Goal: Information Seeking & Learning: Learn about a topic

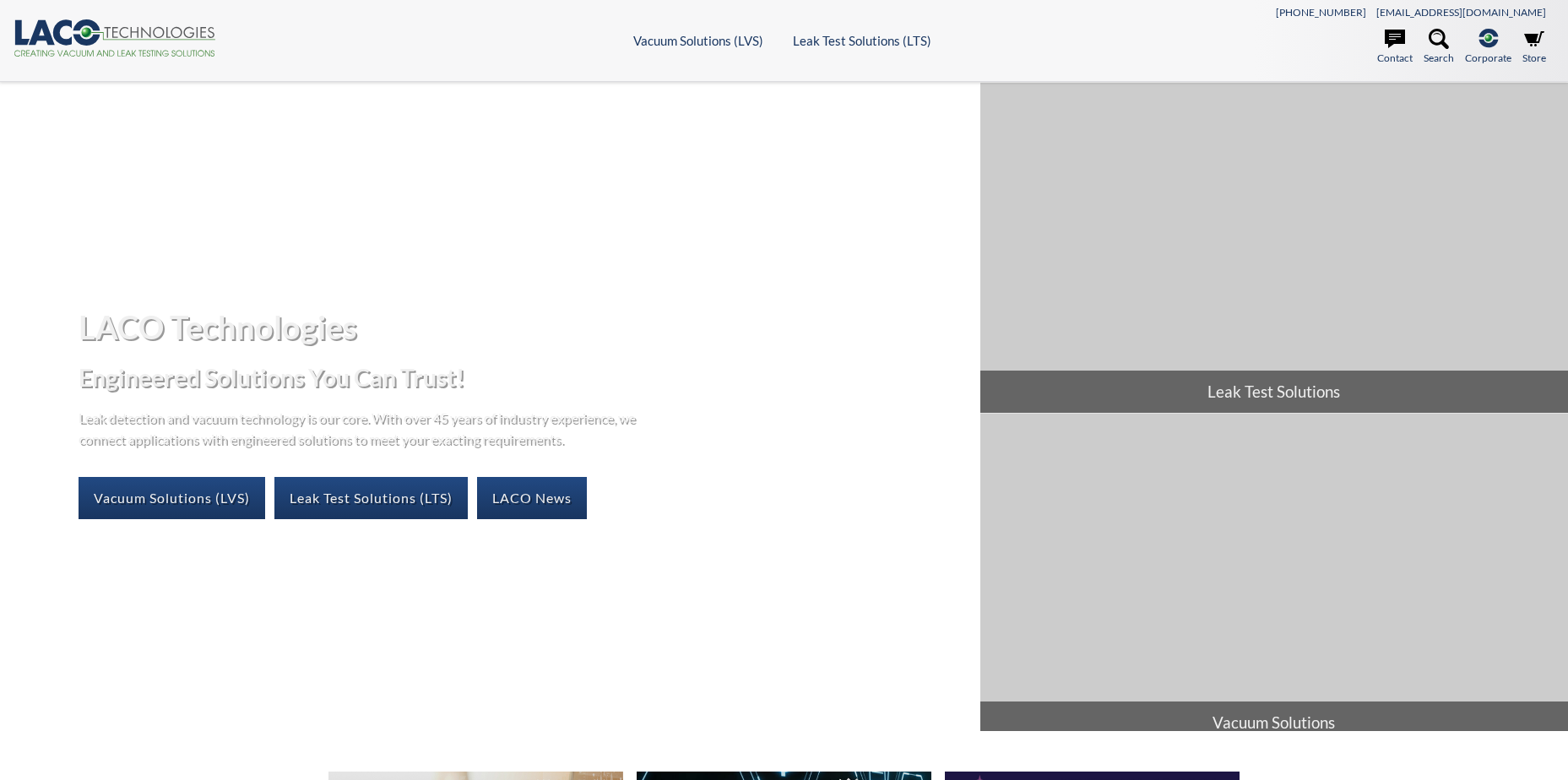
select select
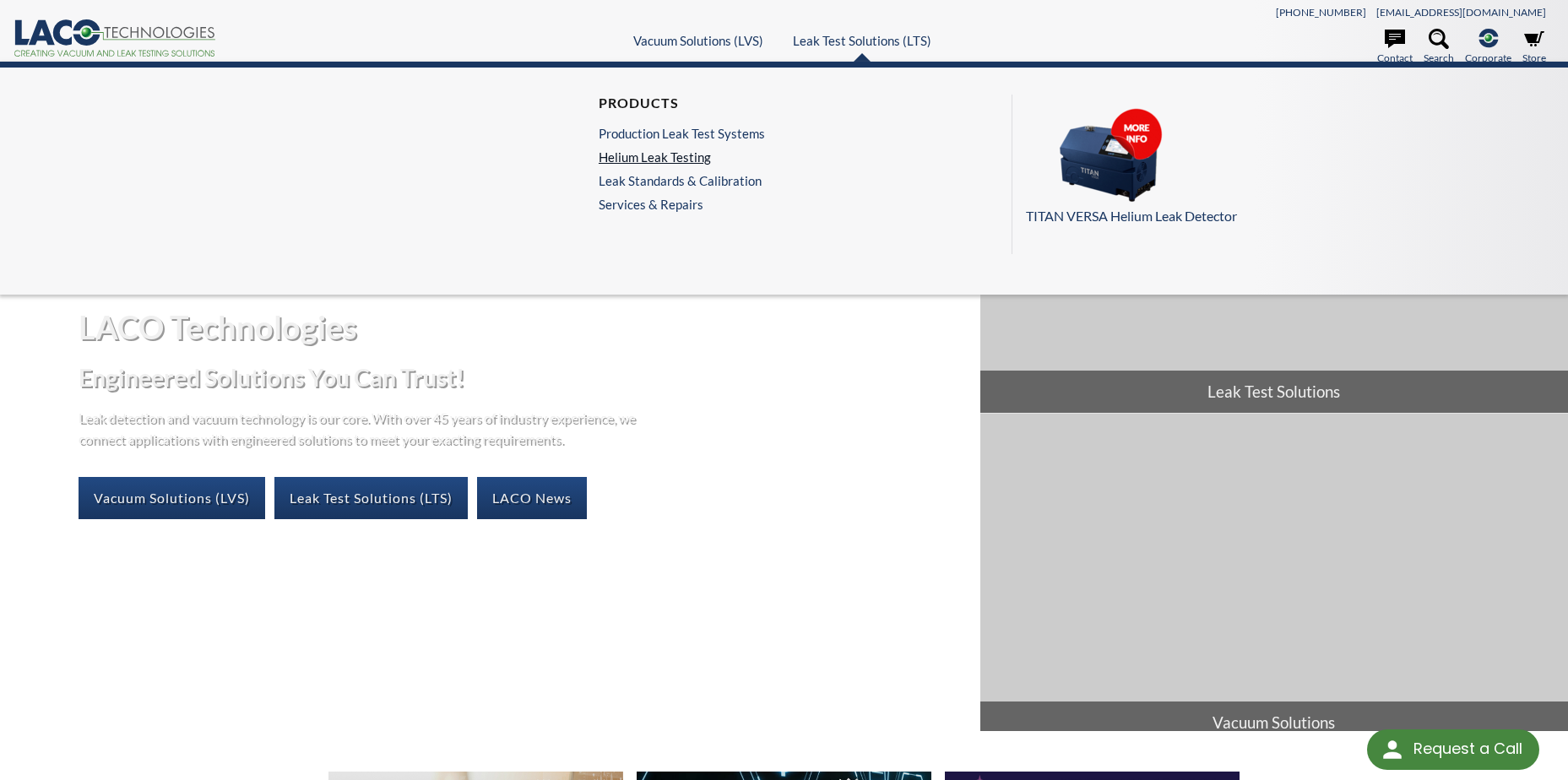
click at [683, 156] on link "Helium Leak Testing" at bounding box center [682, 157] width 166 height 16
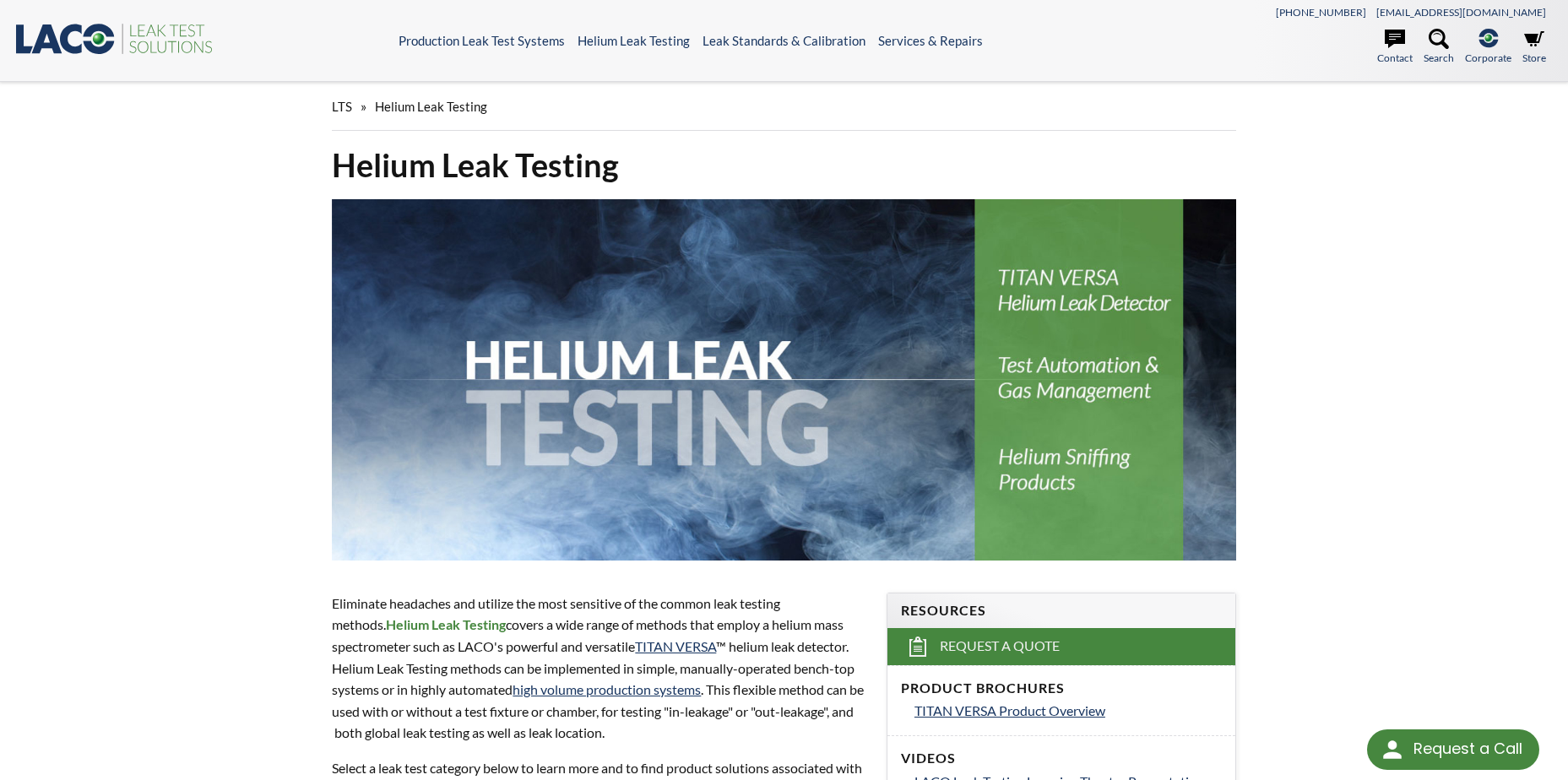
select select
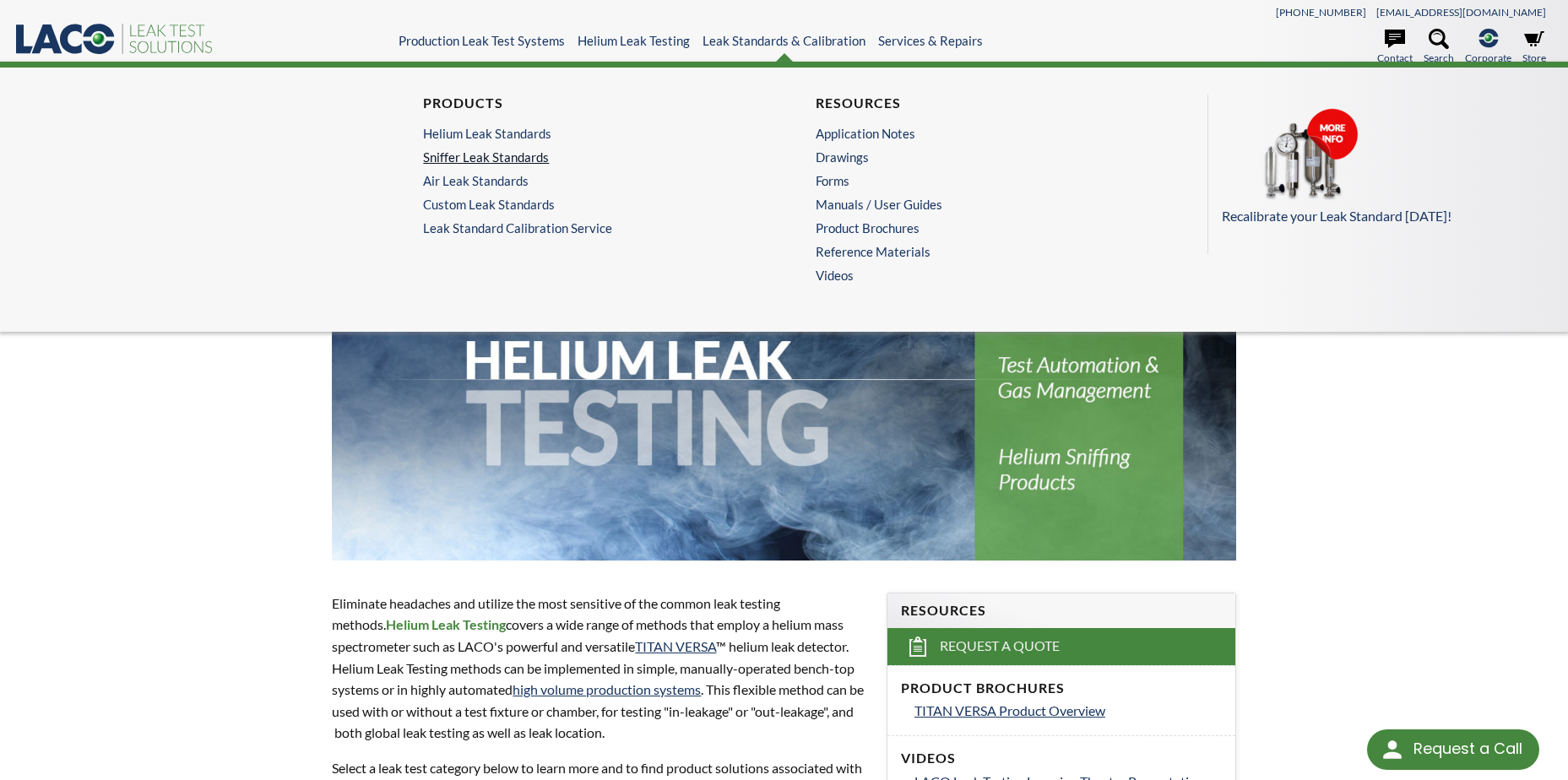
click at [533, 161] on link "Sniffer Leak Standards" at bounding box center [583, 157] width 321 height 16
click at [460, 134] on link "Helium Leak Standards" at bounding box center [583, 133] width 321 height 16
click at [489, 227] on link "Leak Standard Calibration Service" at bounding box center [588, 227] width 329 height 16
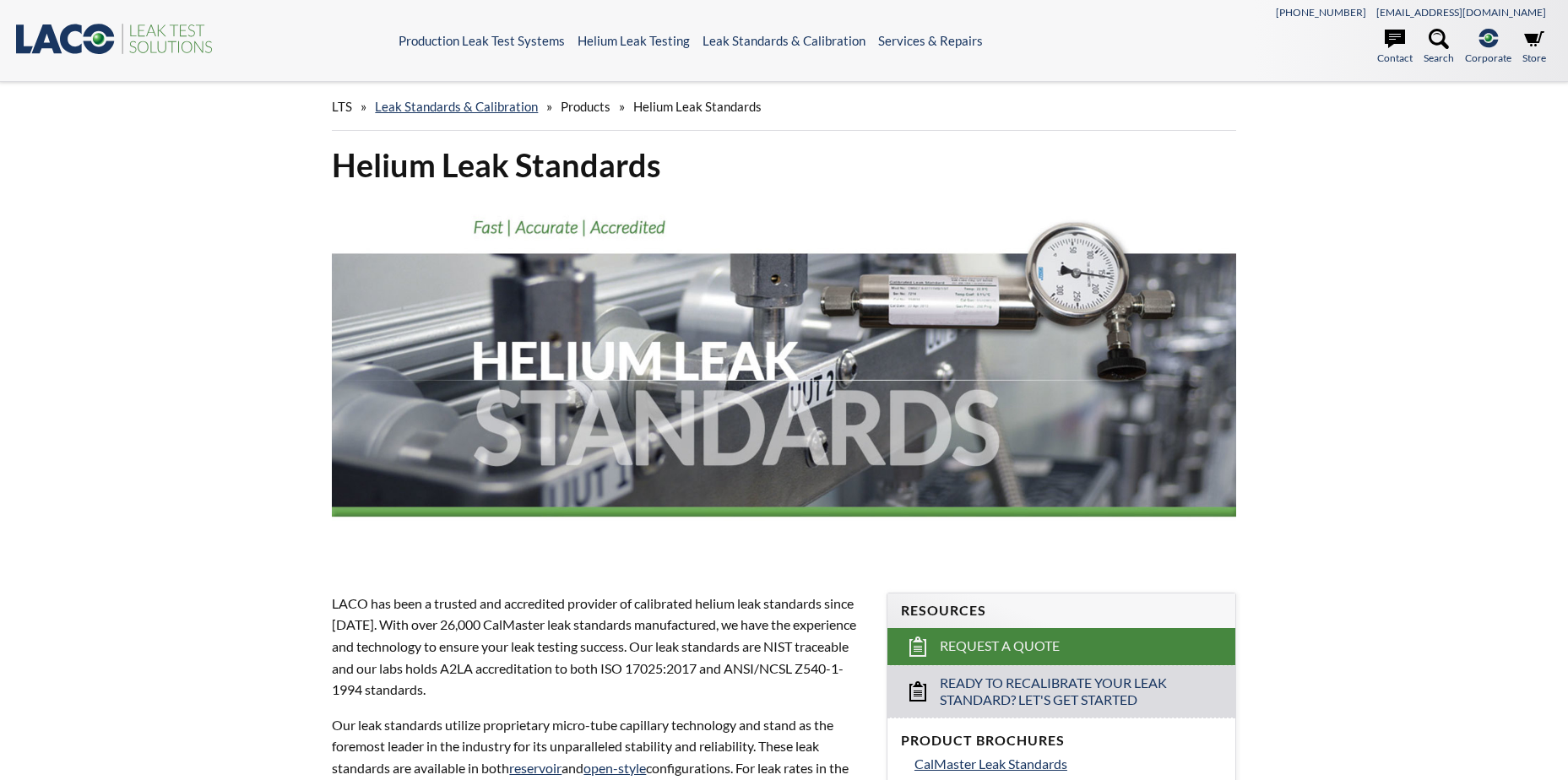
select select
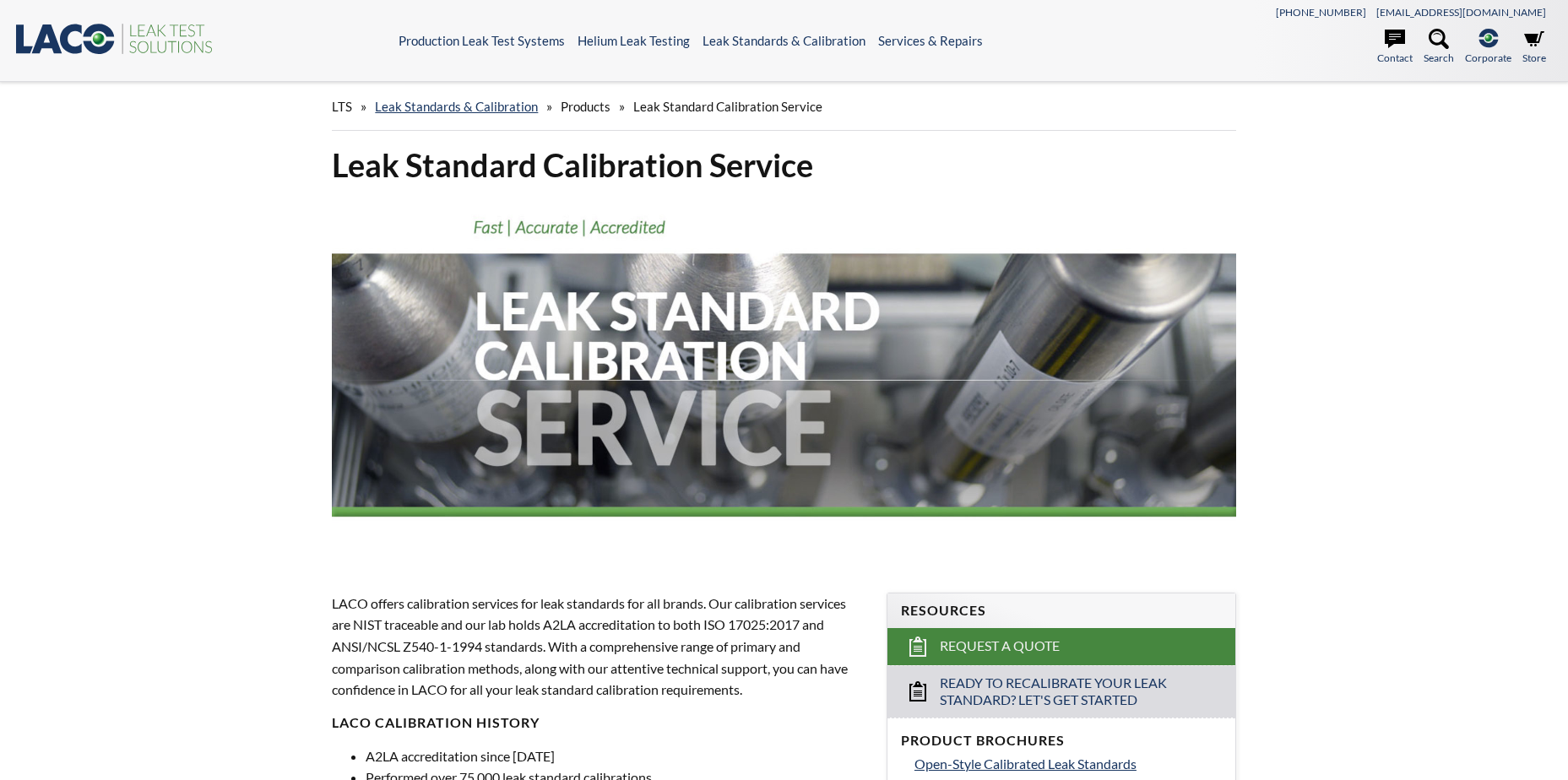
select select
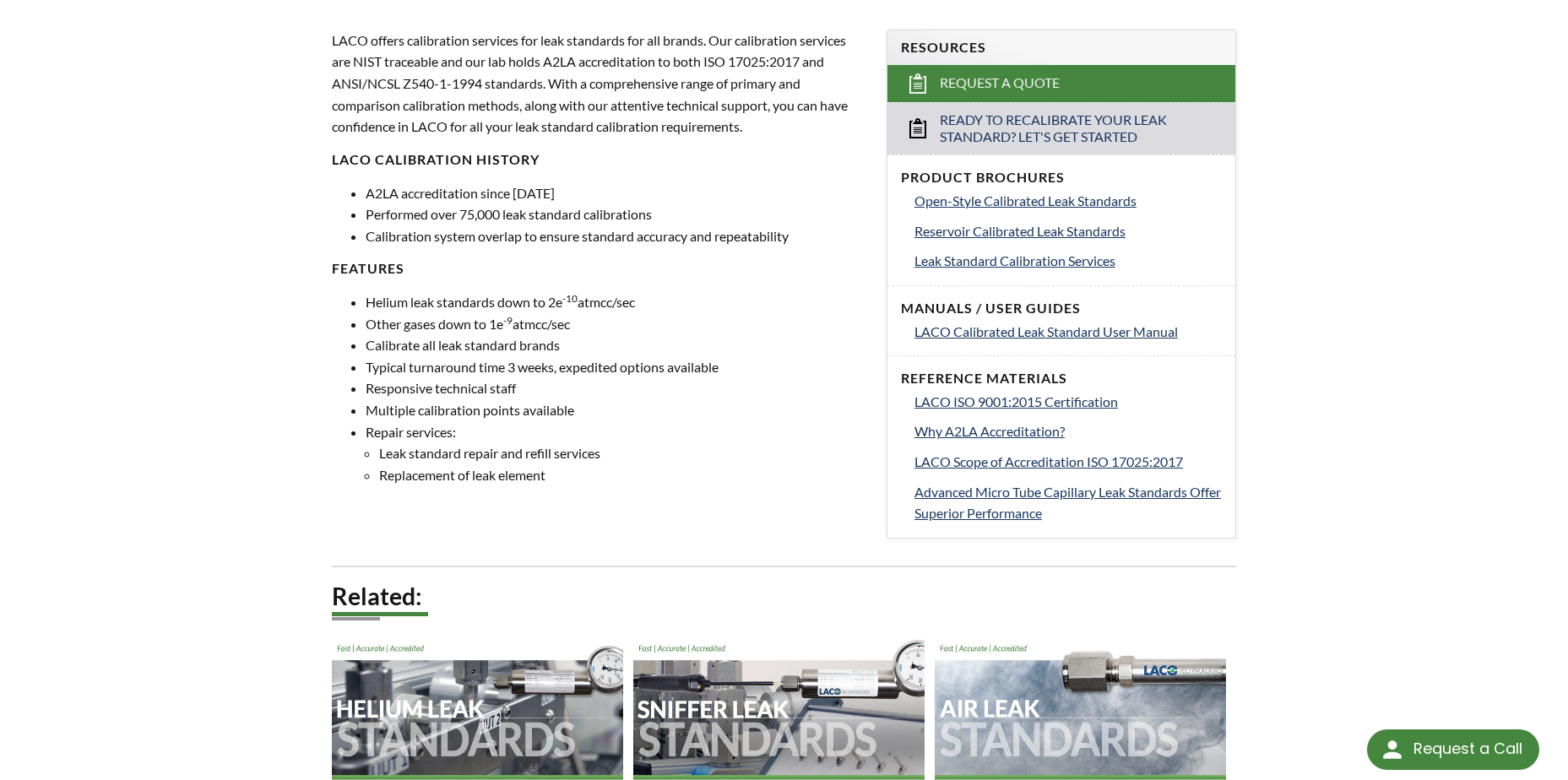
scroll to position [422, 0]
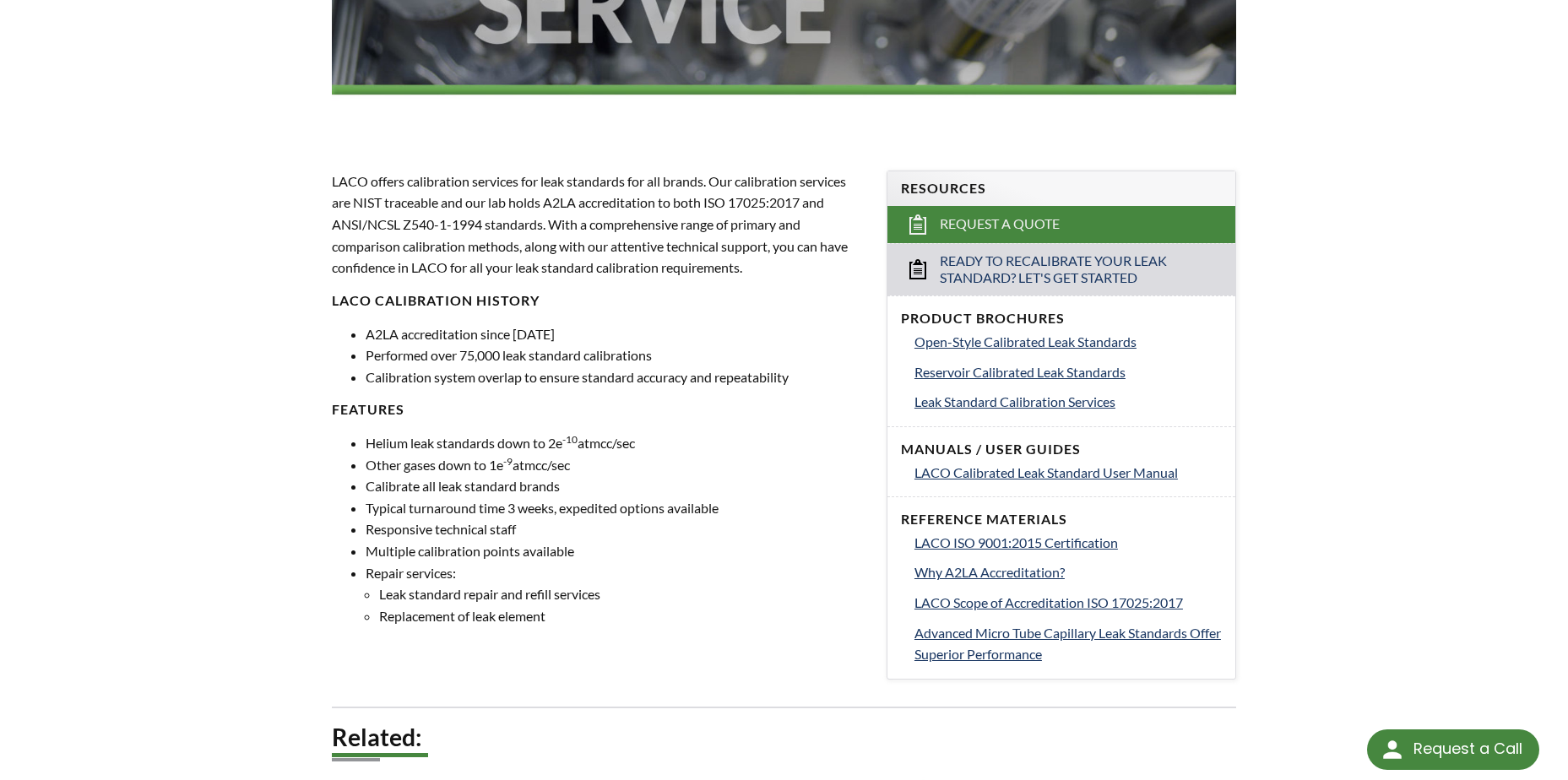
click at [510, 626] on li "Replacement of leak element" at bounding box center [622, 616] width 487 height 22
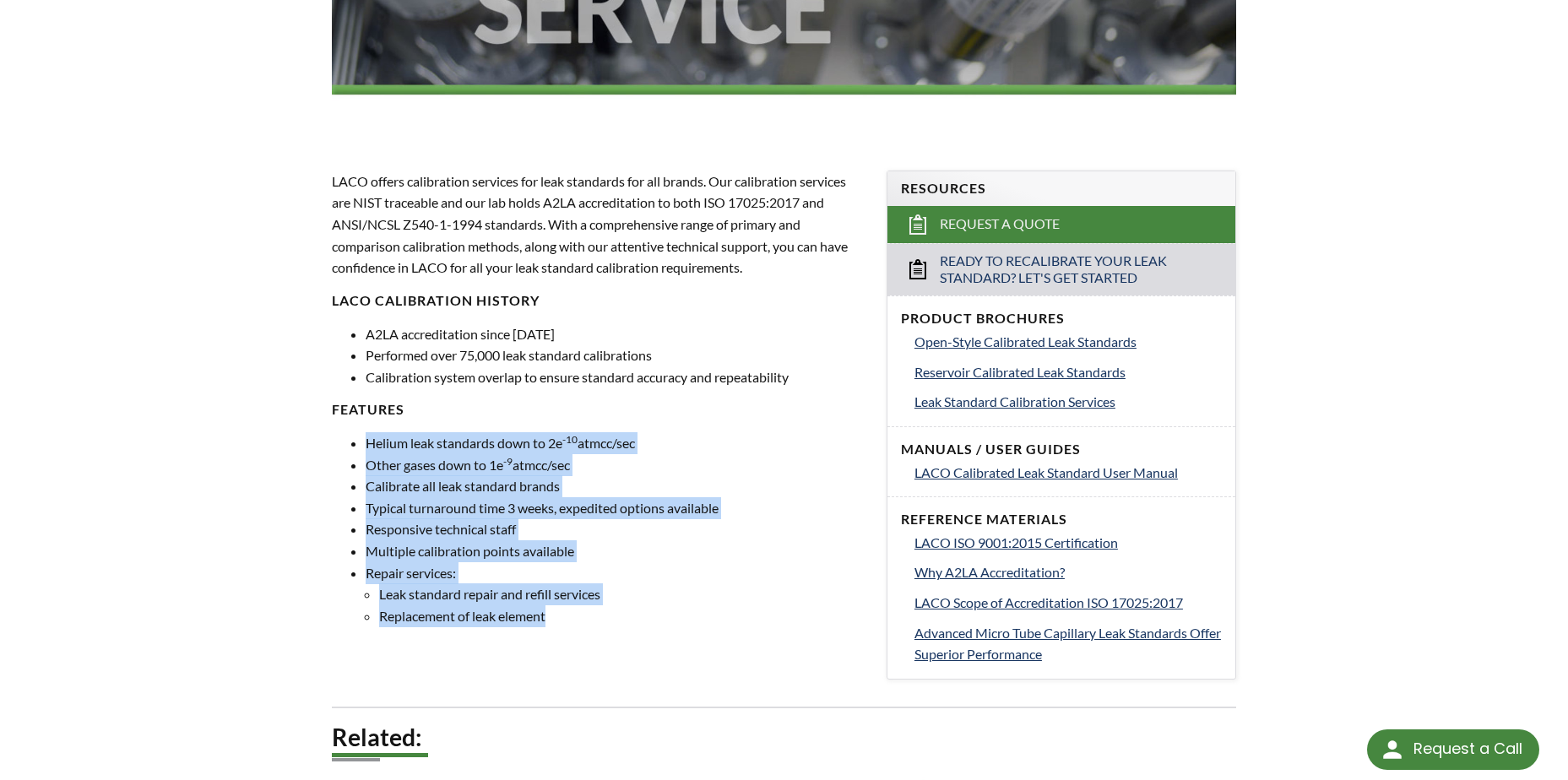
drag, startPoint x: 555, startPoint y: 617, endPoint x: 362, endPoint y: 437, distance: 263.9
click at [362, 437] on ul "Helium leak standards down to 2e -10 atmcc/sec Other gases down to 1e -9 atmcc/…" at bounding box center [599, 529] width 535 height 194
drag, startPoint x: 362, startPoint y: 437, endPoint x: 406, endPoint y: 551, distance: 122.2
click at [404, 556] on li "Multiple calibration points available" at bounding box center [616, 551] width 501 height 22
